Goal: Task Accomplishment & Management: Complete application form

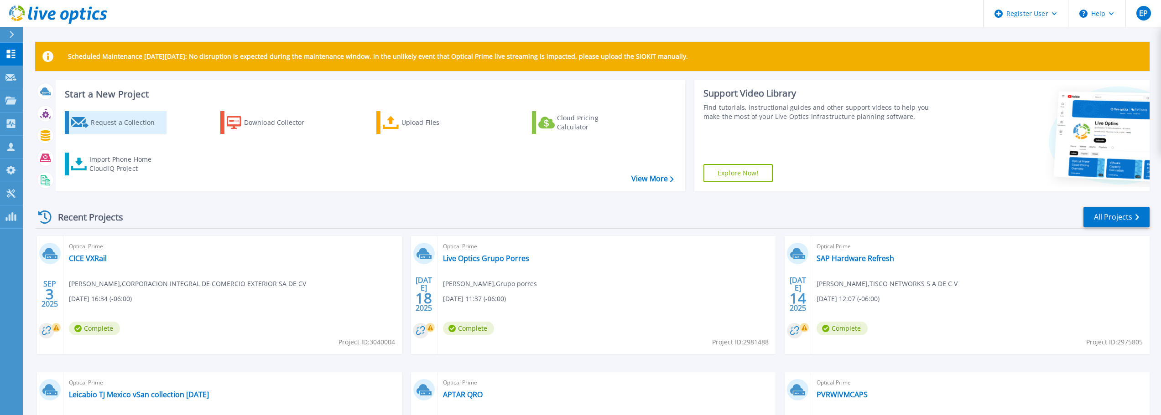
click at [113, 125] on div "Request a Collection" at bounding box center [127, 123] width 73 height 18
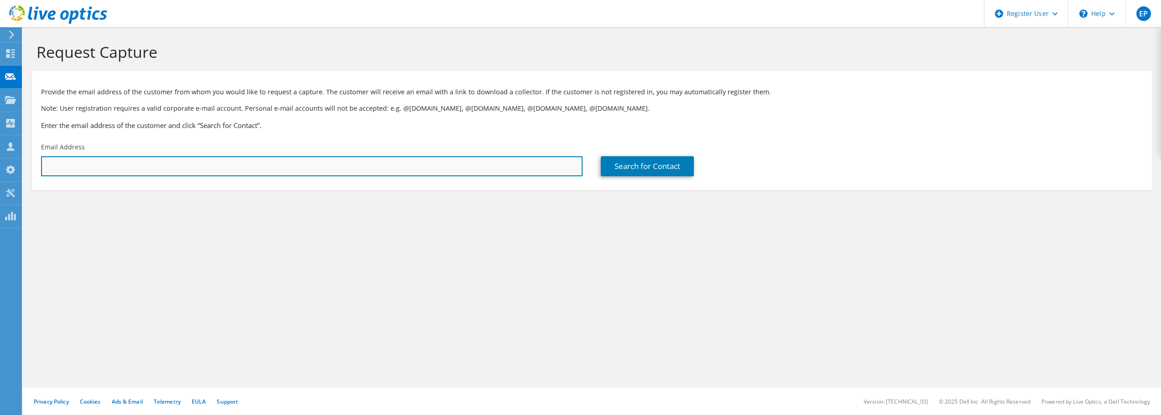
click at [107, 164] on input "text" at bounding box center [311, 166] width 541 height 20
paste input "lbonnabel@tony.mx"
type input "lbonnabel@tony.mx"
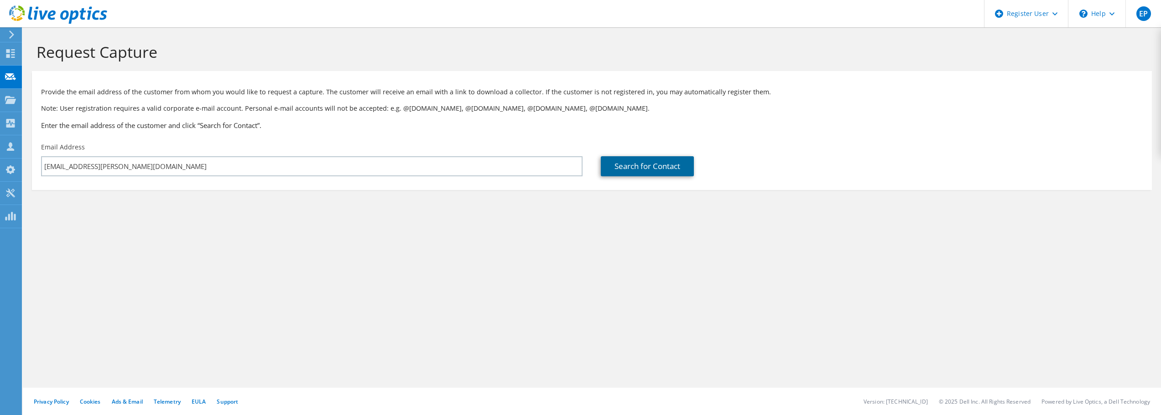
click at [610, 168] on link "Search for Contact" at bounding box center [647, 166] width 93 height 20
type input "TONY TIENDAS"
type input "Luis"
type input "Bonnabel"
type input "Mexico"
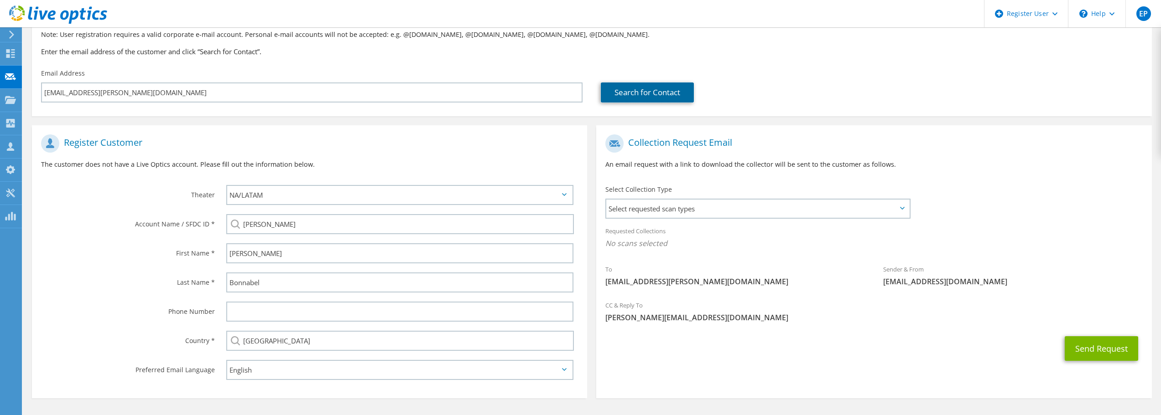
scroll to position [103, 0]
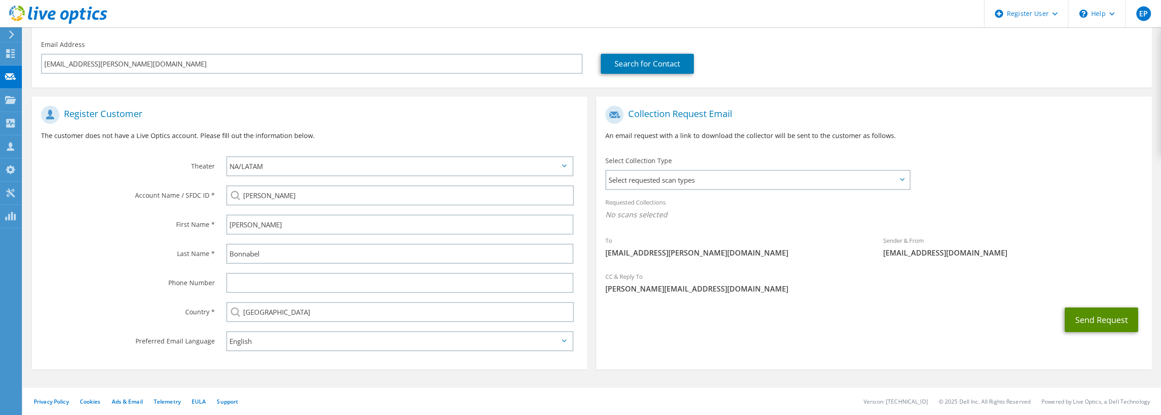
click at [1090, 321] on button "Send Request" at bounding box center [1100, 320] width 73 height 25
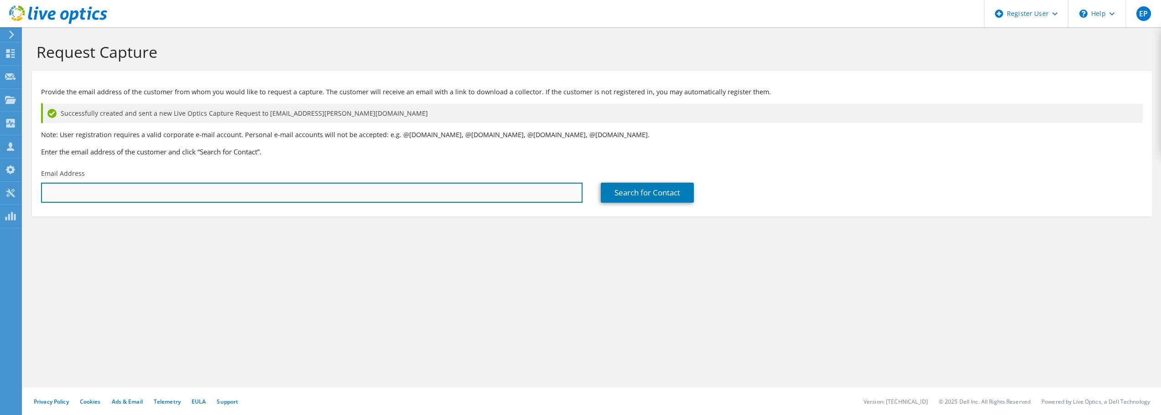
click at [217, 188] on input "text" at bounding box center [311, 193] width 541 height 20
paste input "jbapo@tony.mx"
type input "jbapo@tony.mx"
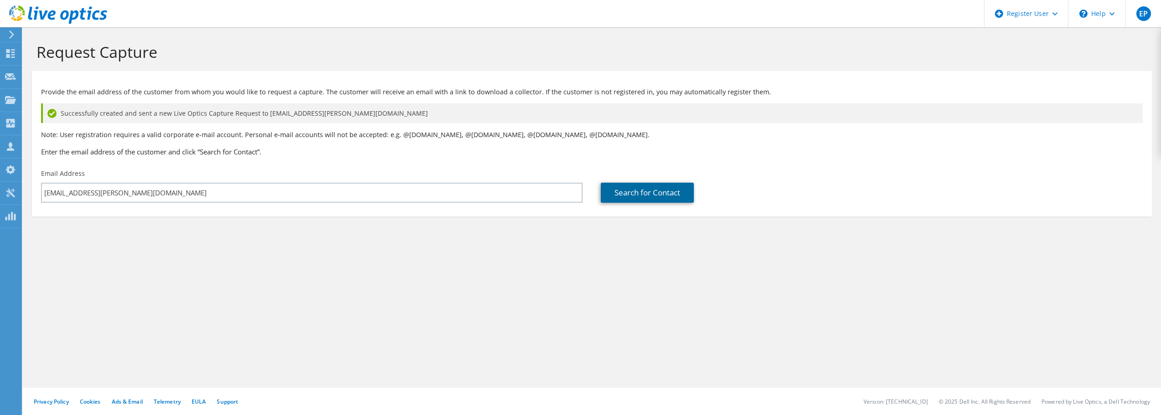
click at [633, 195] on link "Search for Contact" at bounding box center [647, 193] width 93 height 20
type input "TONY TIENDAS"
type input "Jesus"
type input "Bapo"
type input "[GEOGRAPHIC_DATA]"
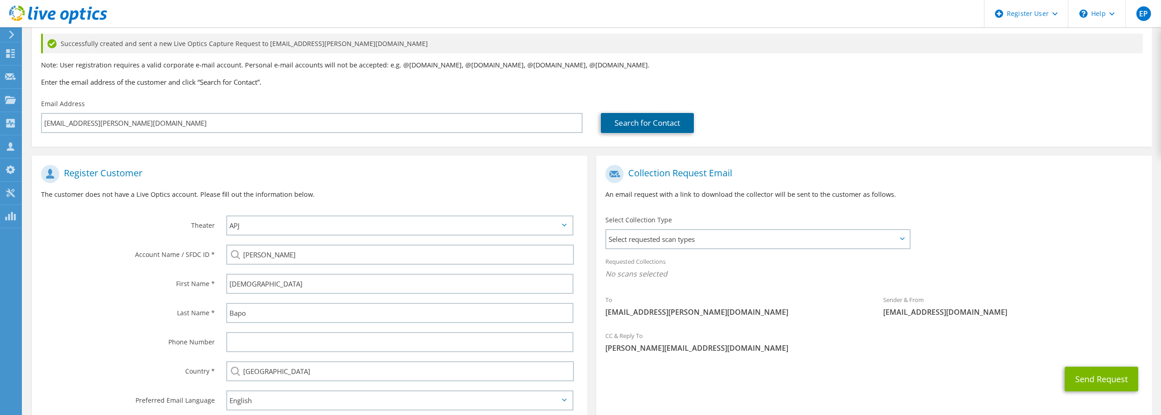
scroll to position [129, 0]
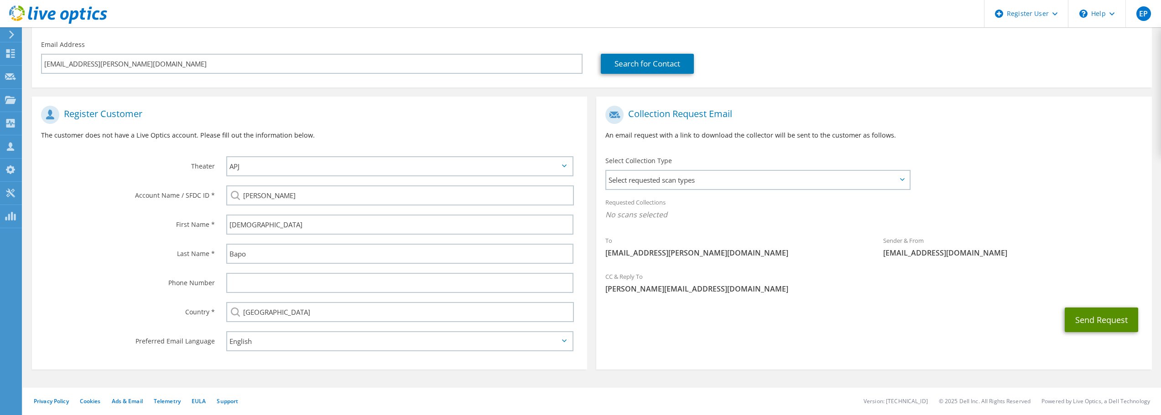
click at [1107, 324] on button "Send Request" at bounding box center [1100, 320] width 73 height 25
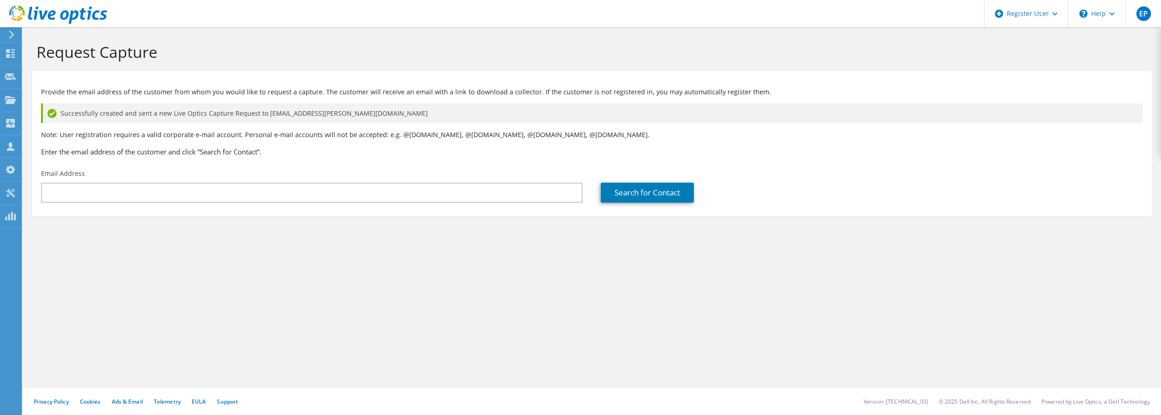
drag, startPoint x: 879, startPoint y: 282, endPoint x: 867, endPoint y: 278, distance: 13.4
click at [879, 282] on div "Request Capture Provide the email address of the customer from whom you would l…" at bounding box center [592, 221] width 1138 height 388
click at [14, 78] on use at bounding box center [10, 76] width 11 height 7
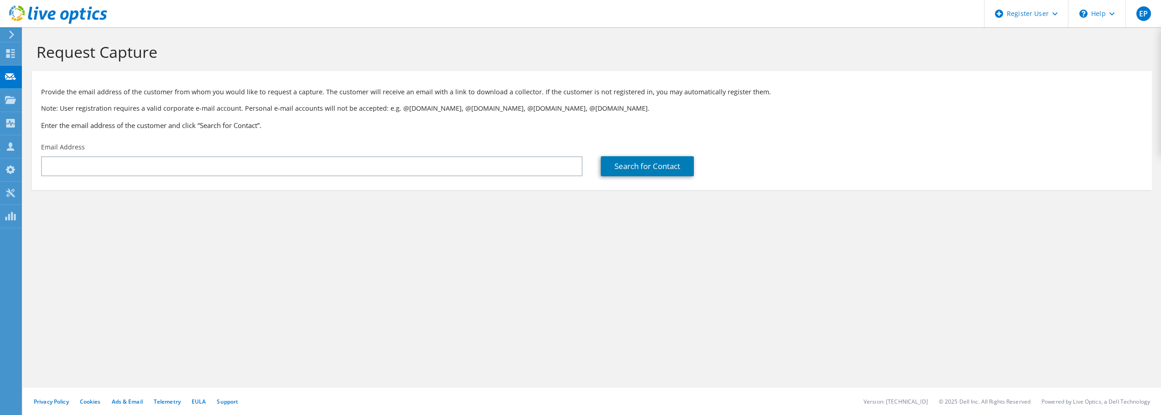
click at [18, 12] on icon at bounding box center [58, 14] width 98 height 19
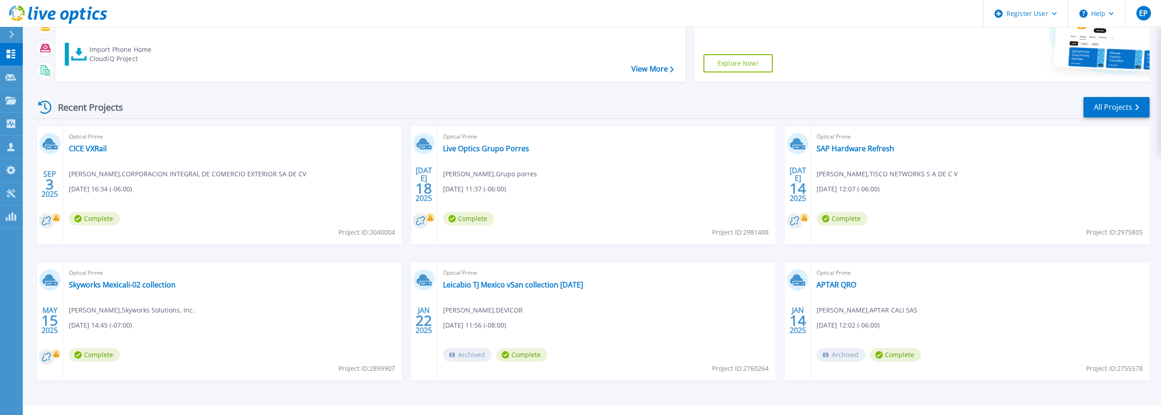
scroll to position [128, 0]
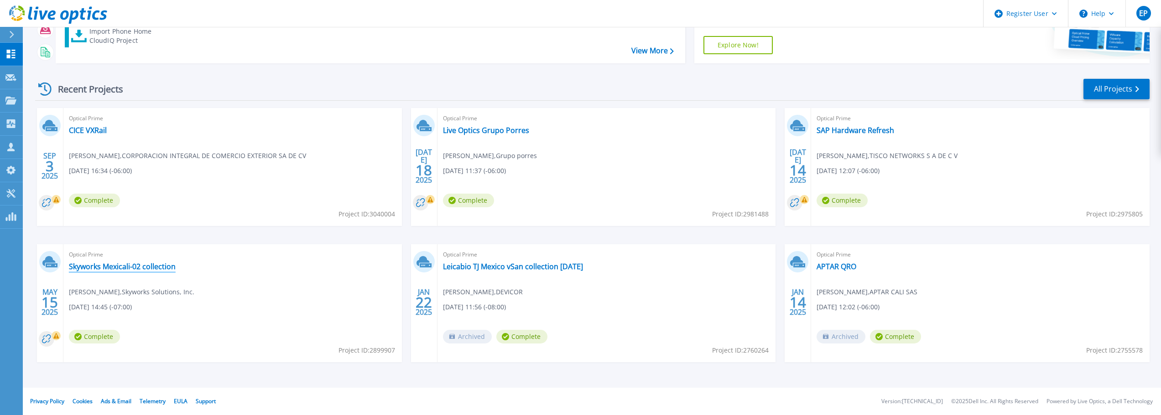
click at [139, 265] on link "Skyworks Mexicali-02 collection" at bounding box center [122, 266] width 107 height 9
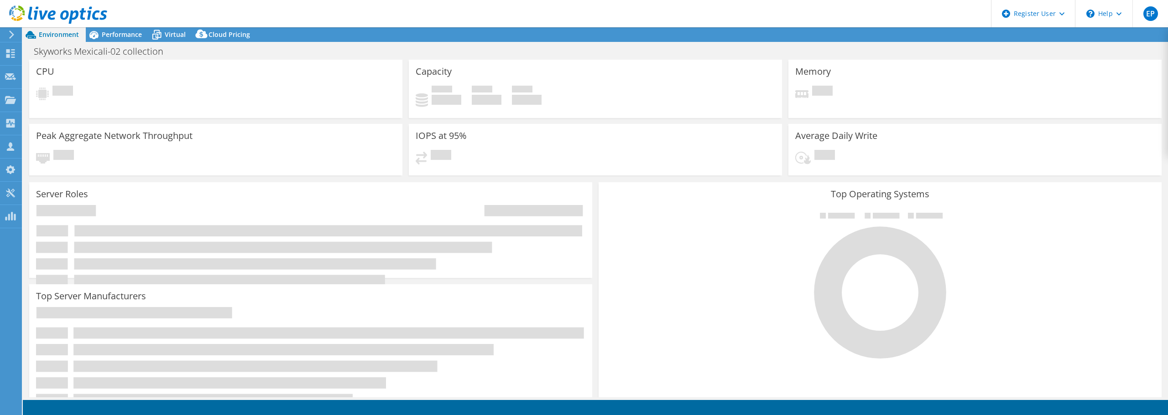
select select "USD"
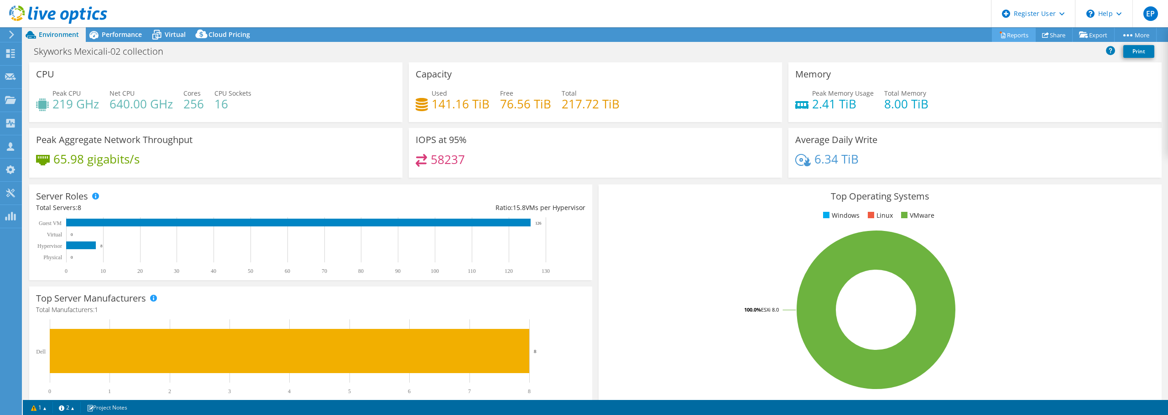
click at [1026, 69] on div "Memory Peak Memory Usage 2.41 TiB Total Memory 8.00 TiB" at bounding box center [974, 92] width 373 height 60
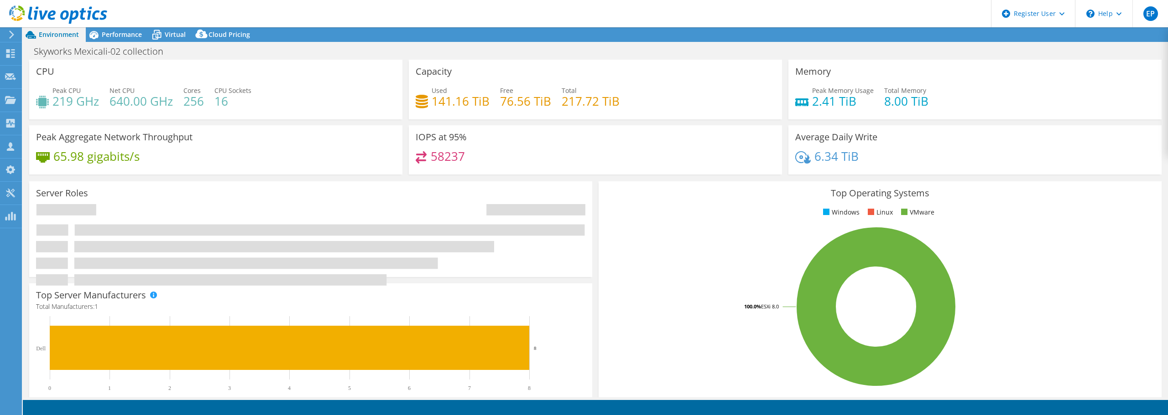
select select "USD"
